Goal: Information Seeking & Learning: Find contact information

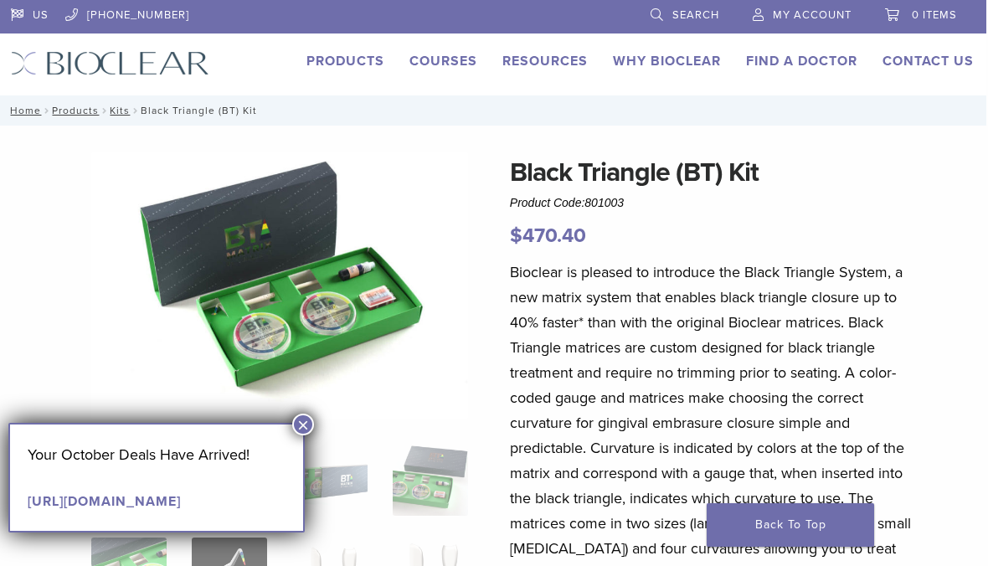
scroll to position [0, 3]
click at [311, 427] on button "×" at bounding box center [303, 425] width 22 height 22
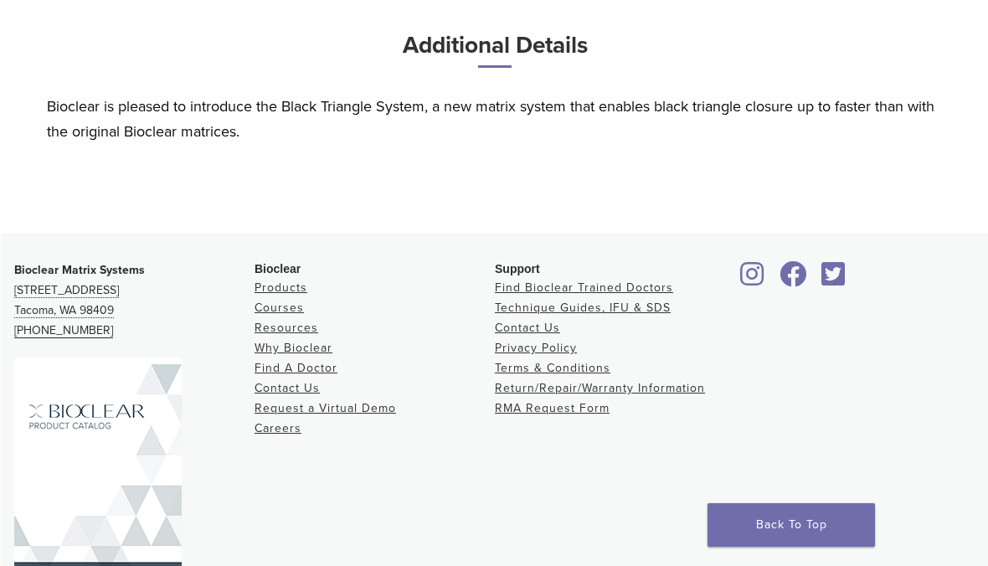
scroll to position [1082, 0]
click at [578, 296] on link "Find Bioclear Trained Doctors" at bounding box center [583, 288] width 178 height 14
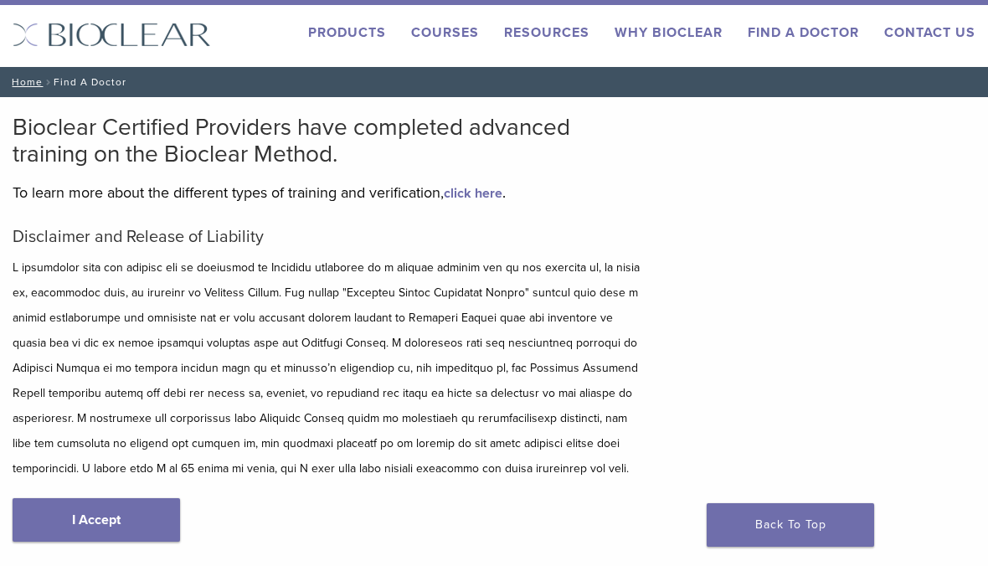
scroll to position [101, 0]
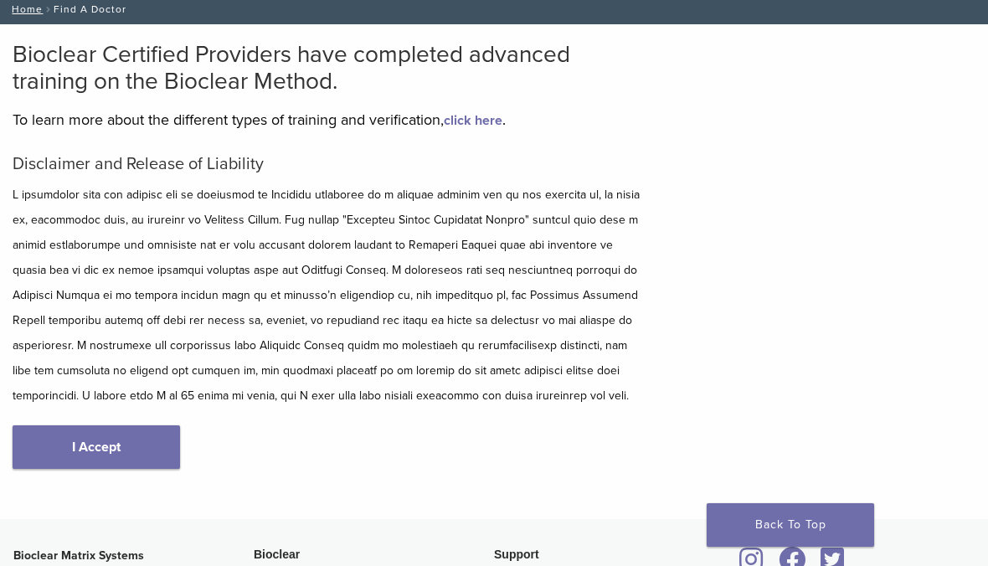
click at [126, 415] on div "Disclaimer and Release of Liability I Accept" at bounding box center [330, 328] width 634 height 349
click at [98, 430] on link "I Accept" at bounding box center [96, 447] width 167 height 44
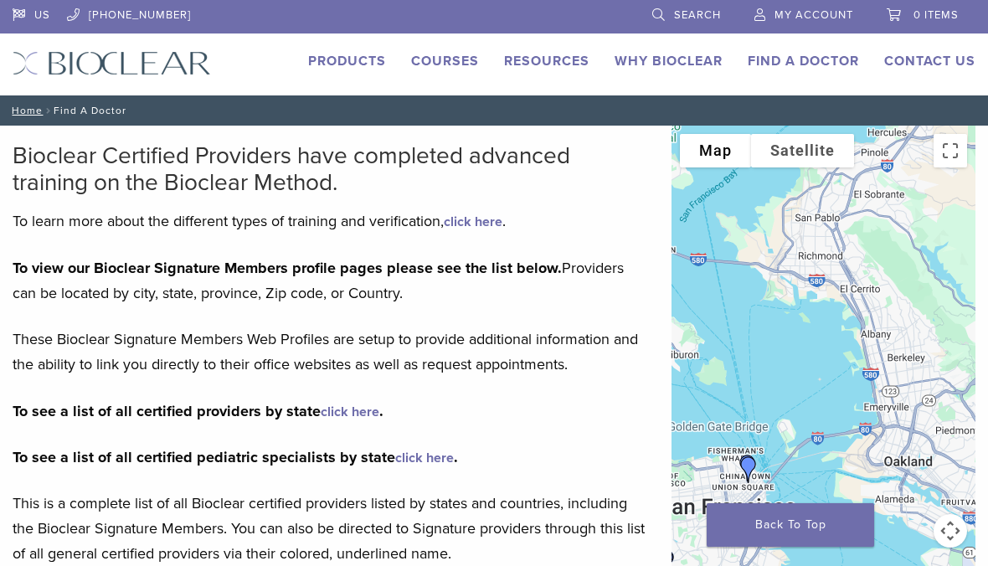
click at [748, 465] on img "Dr. Maryam Tabor" at bounding box center [748, 470] width 40 height 40
click at [749, 464] on img "Dr. Maryam Tabor" at bounding box center [748, 470] width 40 height 40
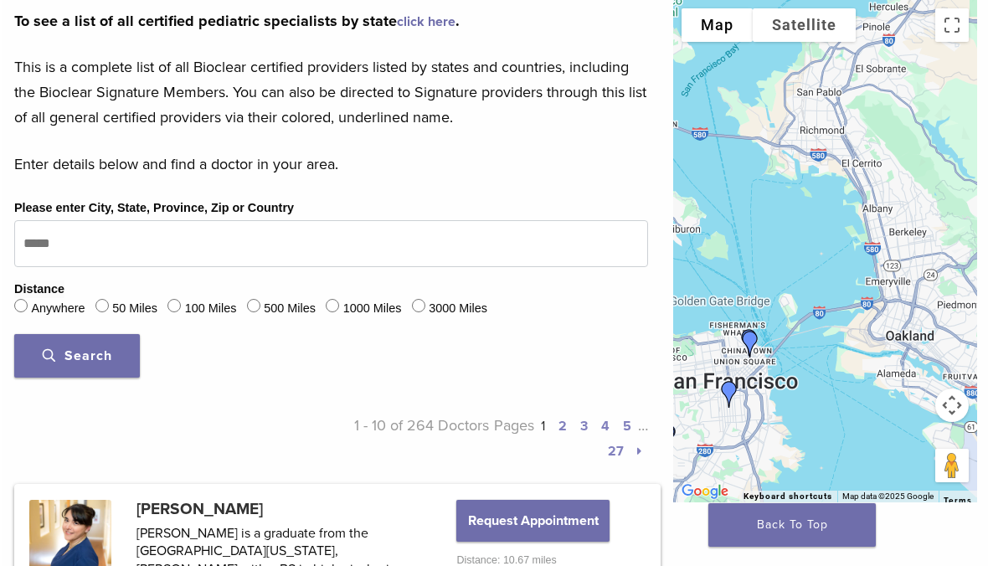
scroll to position [461, 0]
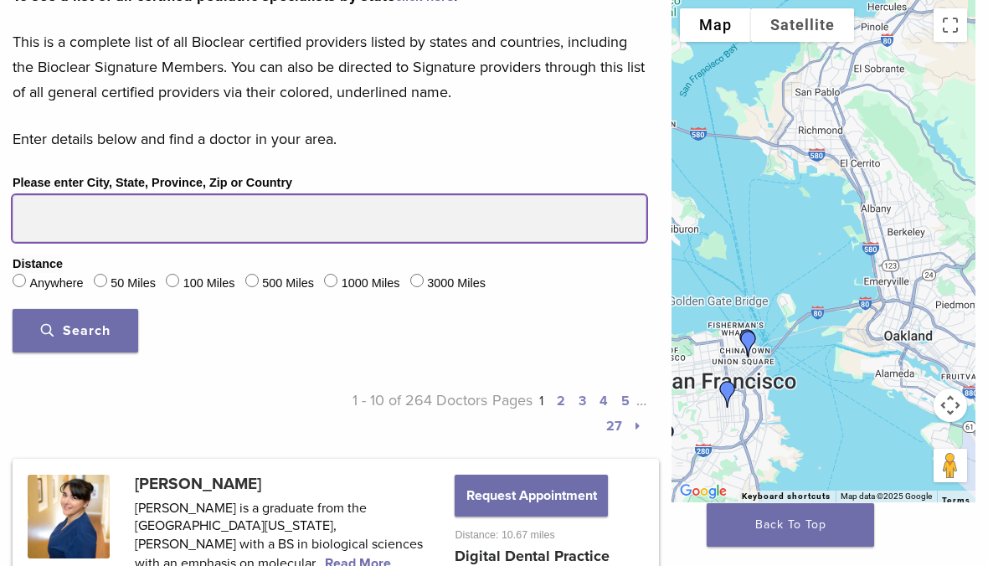
click at [348, 204] on input "Please enter City, State, Province, Zip or Country" at bounding box center [330, 218] width 634 height 47
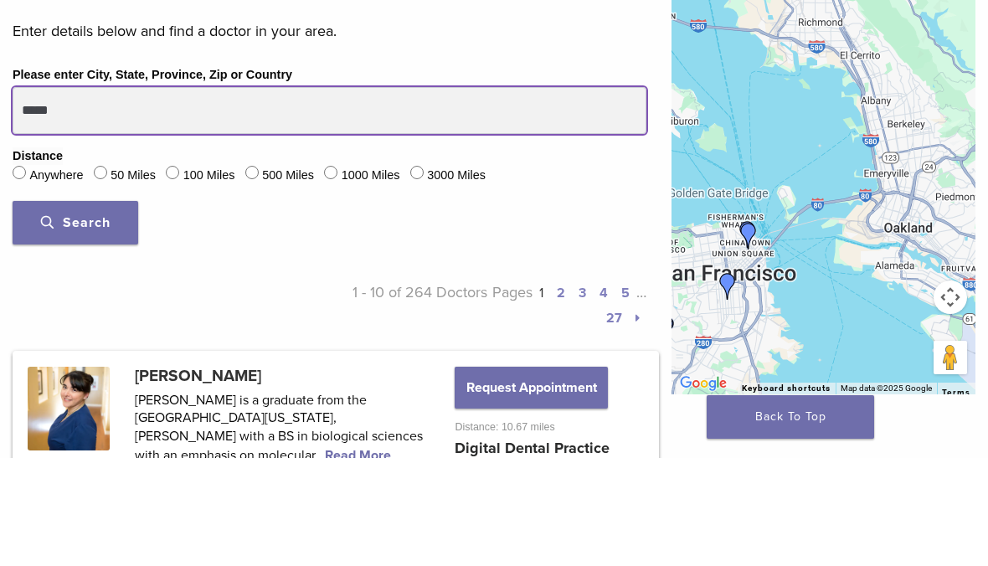
type input "*****"
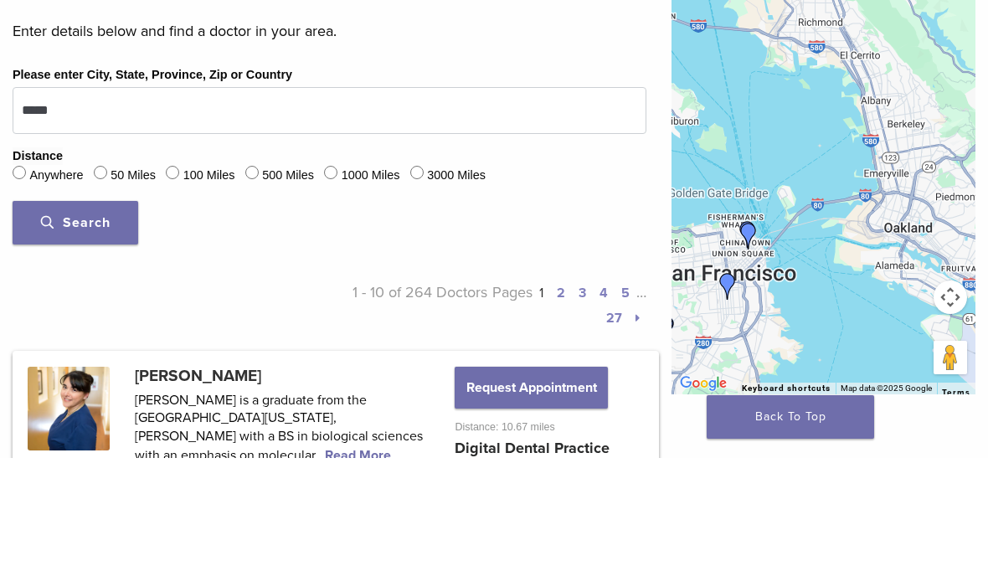
click at [110, 322] on span "Search" at bounding box center [75, 330] width 69 height 17
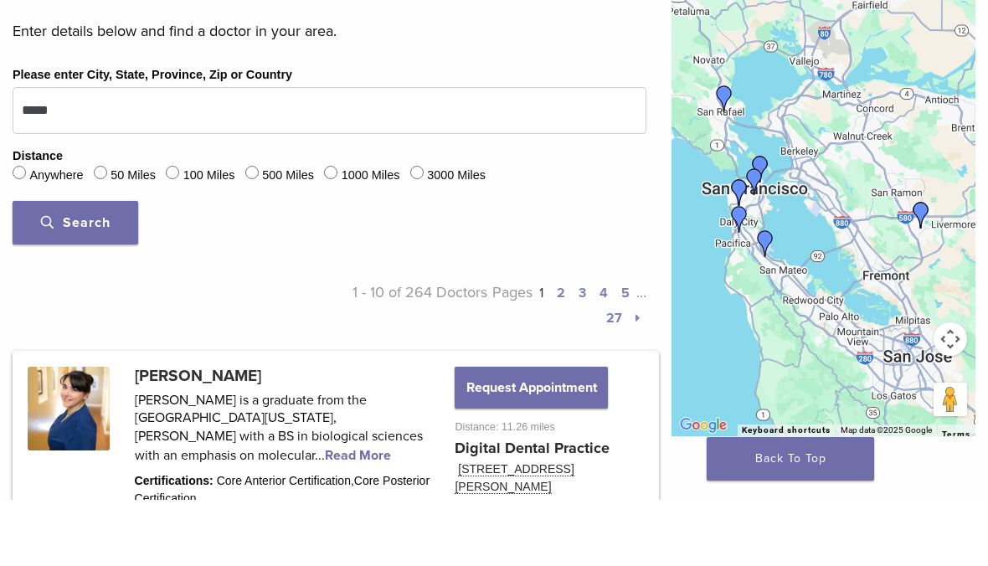
click at [241, 440] on link at bounding box center [335, 504] width 641 height 171
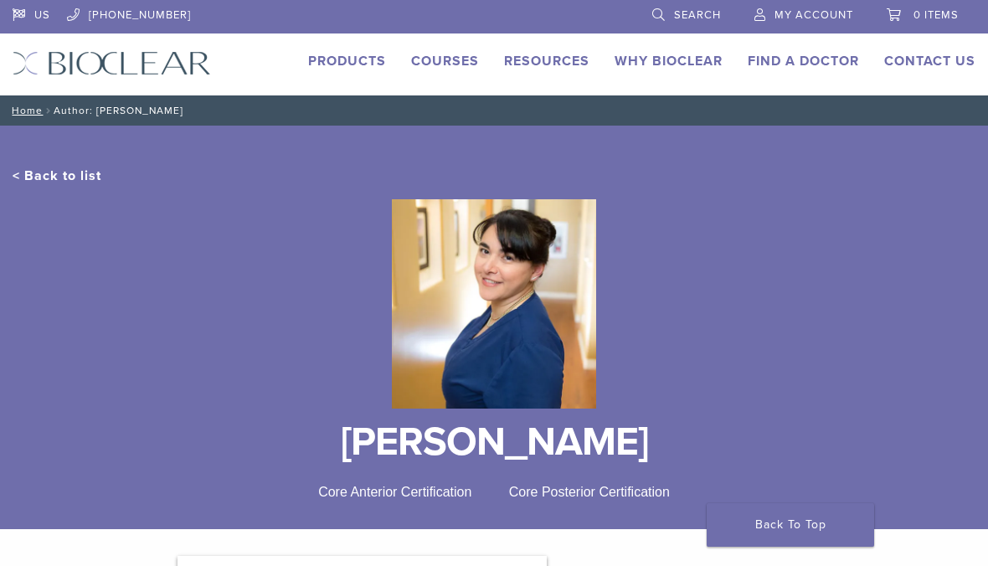
scroll to position [0, 3]
